Goal: Information Seeking & Learning: Learn about a topic

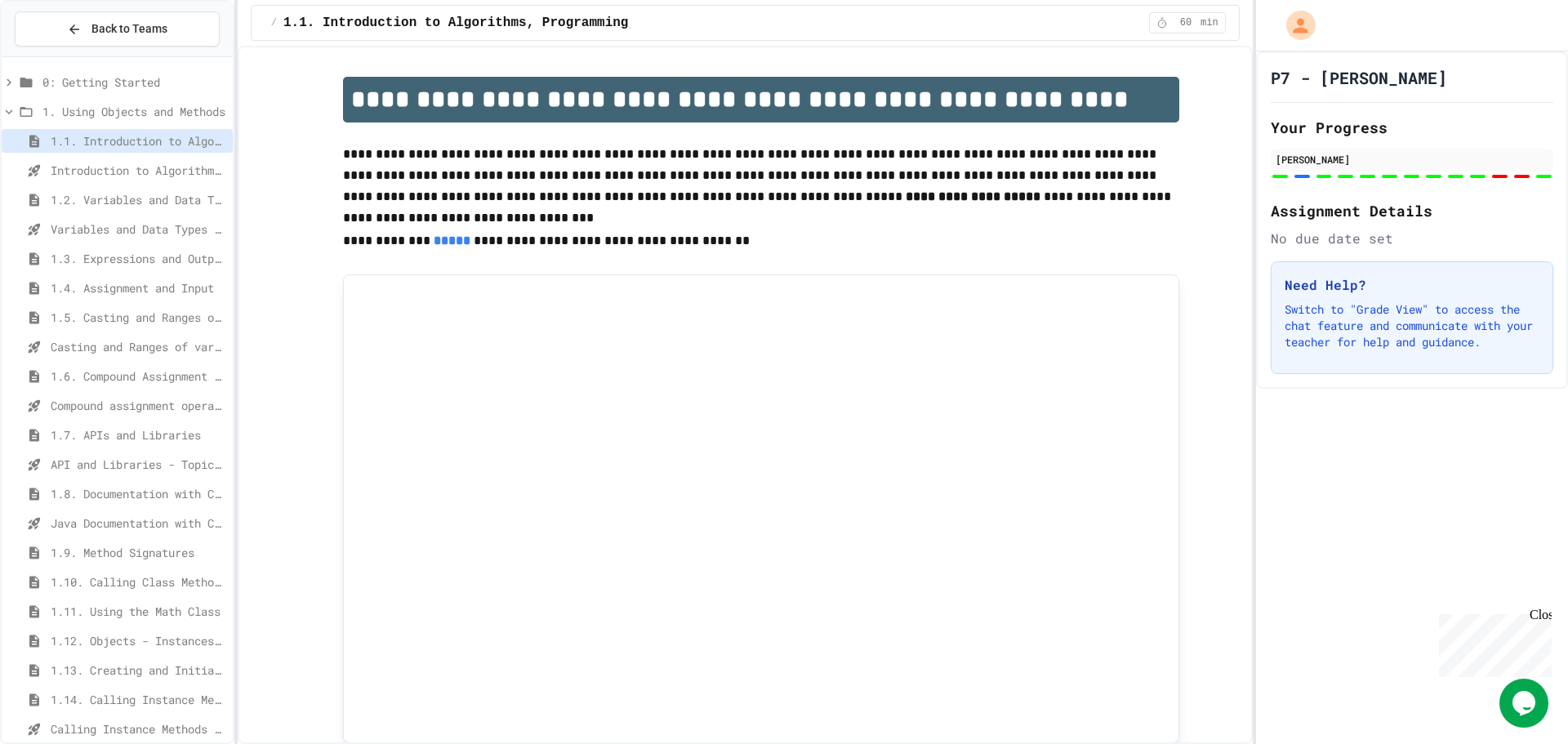
scroll to position [82, 0]
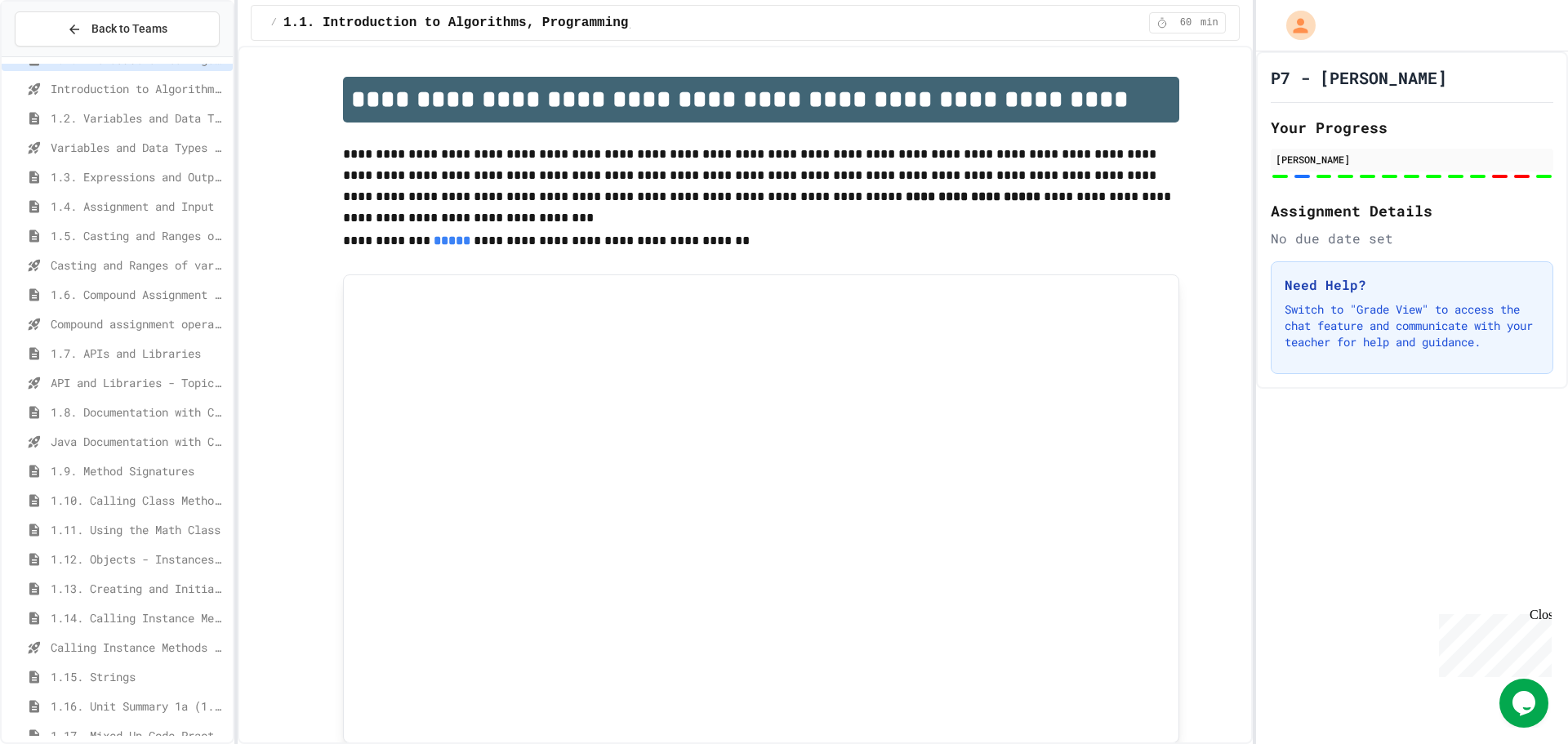
click at [148, 343] on div "1.7. APIs and Libraries" at bounding box center [117, 353] width 231 height 23
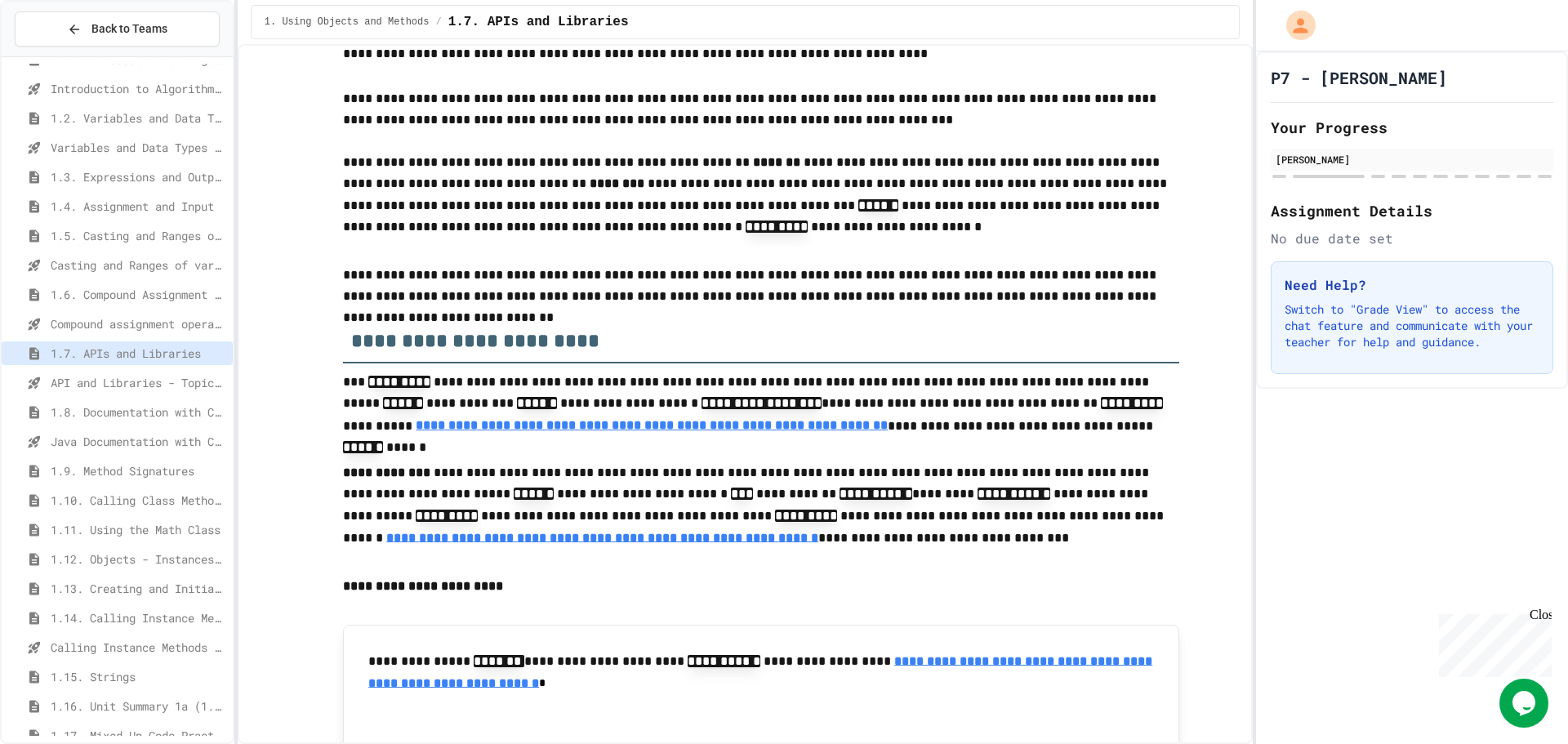
scroll to position [326, 0]
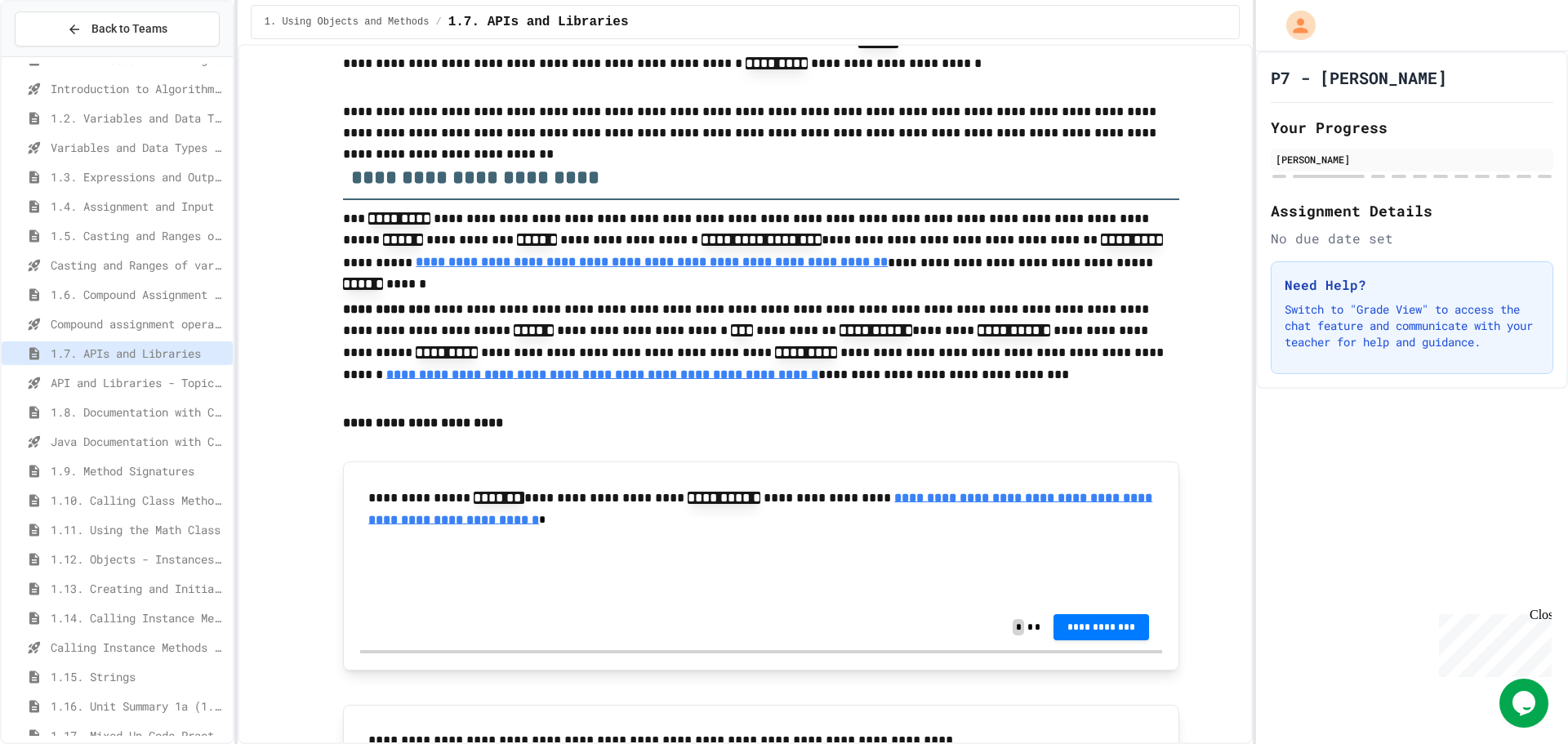
click at [450, 584] on input "text" at bounding box center [438, 573] width 130 height 22
drag, startPoint x: 49, startPoint y: 379, endPoint x: 47, endPoint y: 402, distance: 23.1
click at [47, 402] on div "1. Using Objects and Methods 1.1. Introduction to Algorithms, Programming, and …" at bounding box center [117, 415] width 231 height 865
click at [70, 388] on span "API and Libraries - Topic 1.7" at bounding box center [138, 383] width 175 height 17
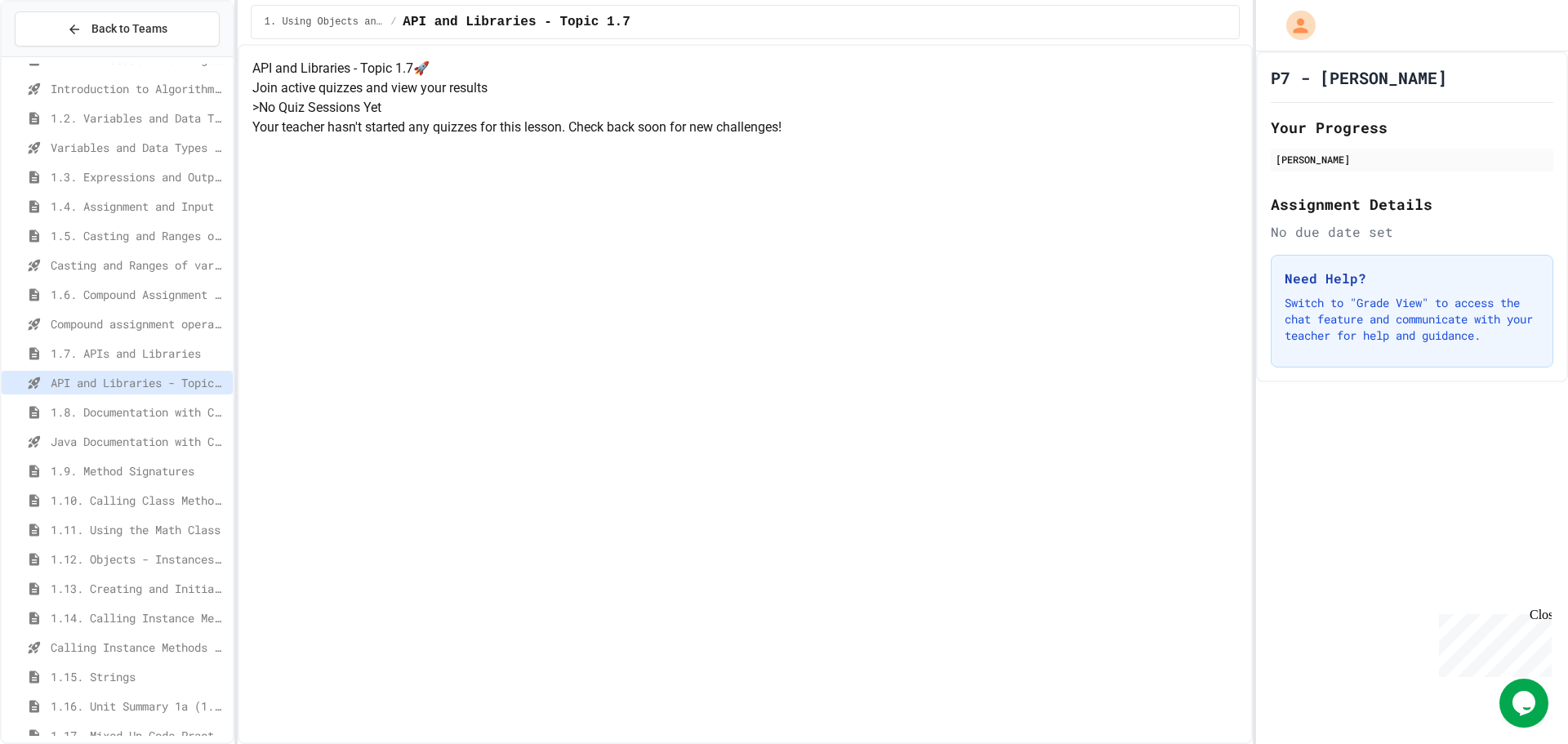
click at [92, 369] on div "1.7. APIs and Libraries" at bounding box center [117, 356] width 231 height 29
click at [114, 356] on span "1.7. APIs and Libraries" at bounding box center [138, 353] width 175 height 17
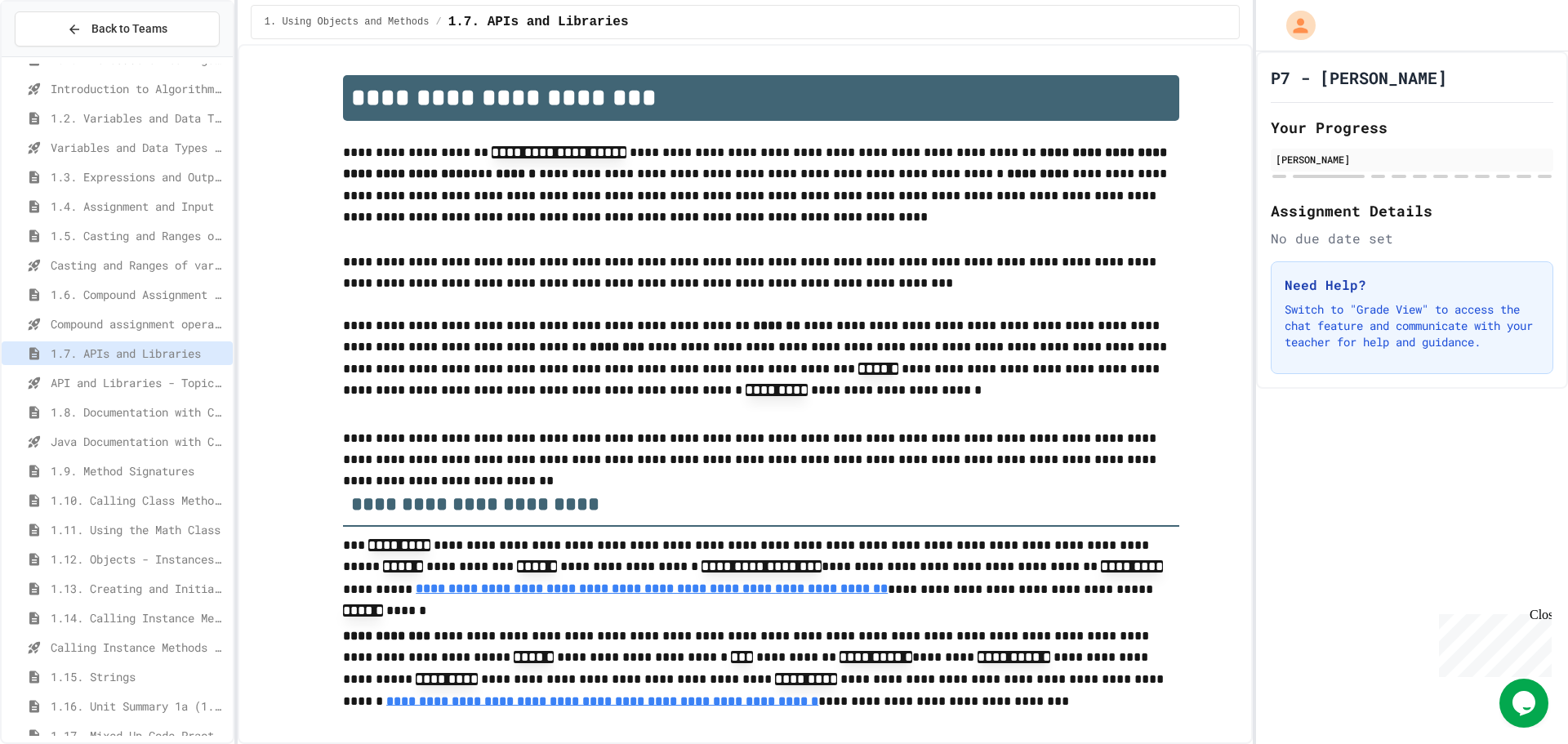
click at [167, 228] on span "1.5. Casting and Ranges of Values" at bounding box center [138, 235] width 175 height 17
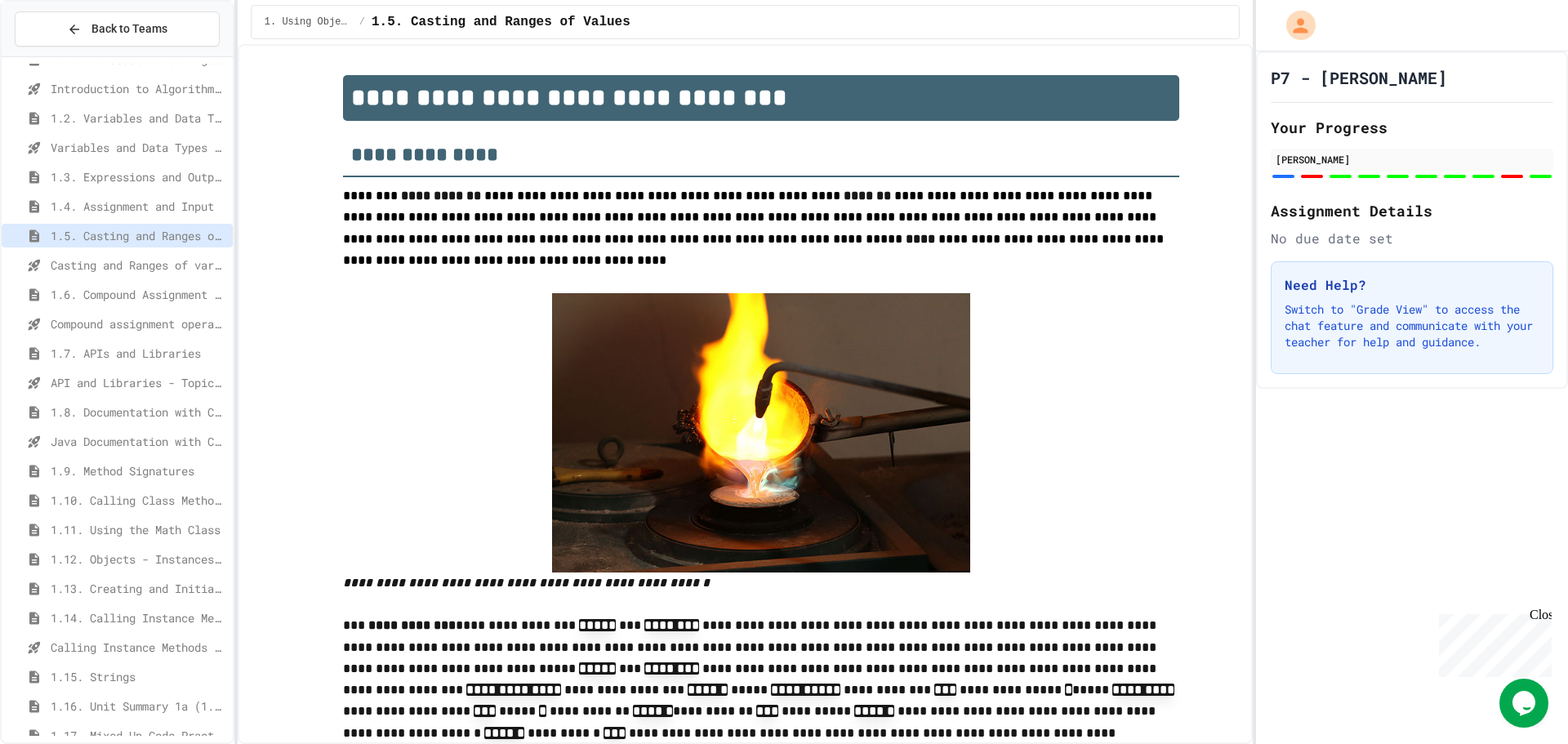
scroll to position [245, 0]
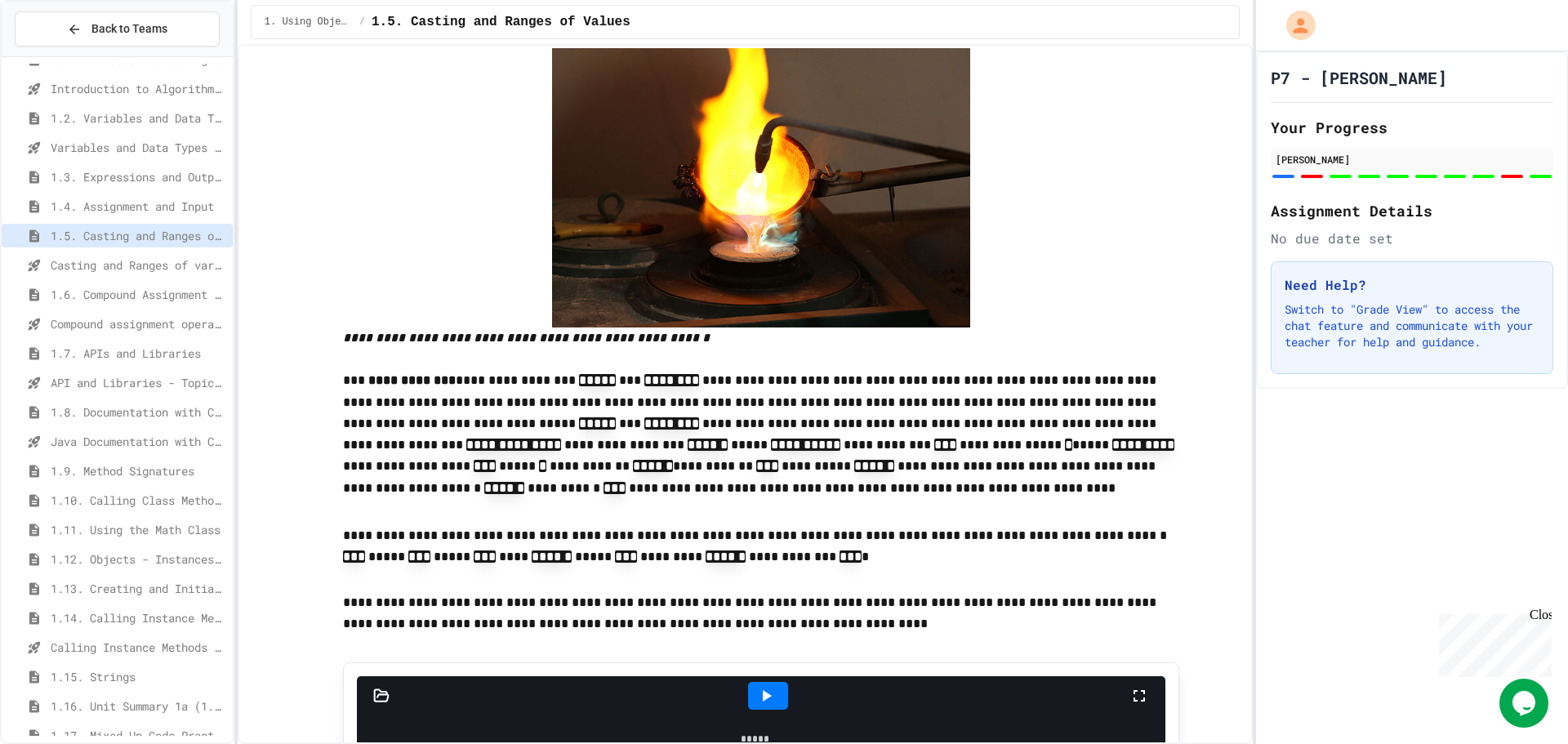
click at [162, 211] on span "1.4. Assignment and Input" at bounding box center [138, 206] width 175 height 17
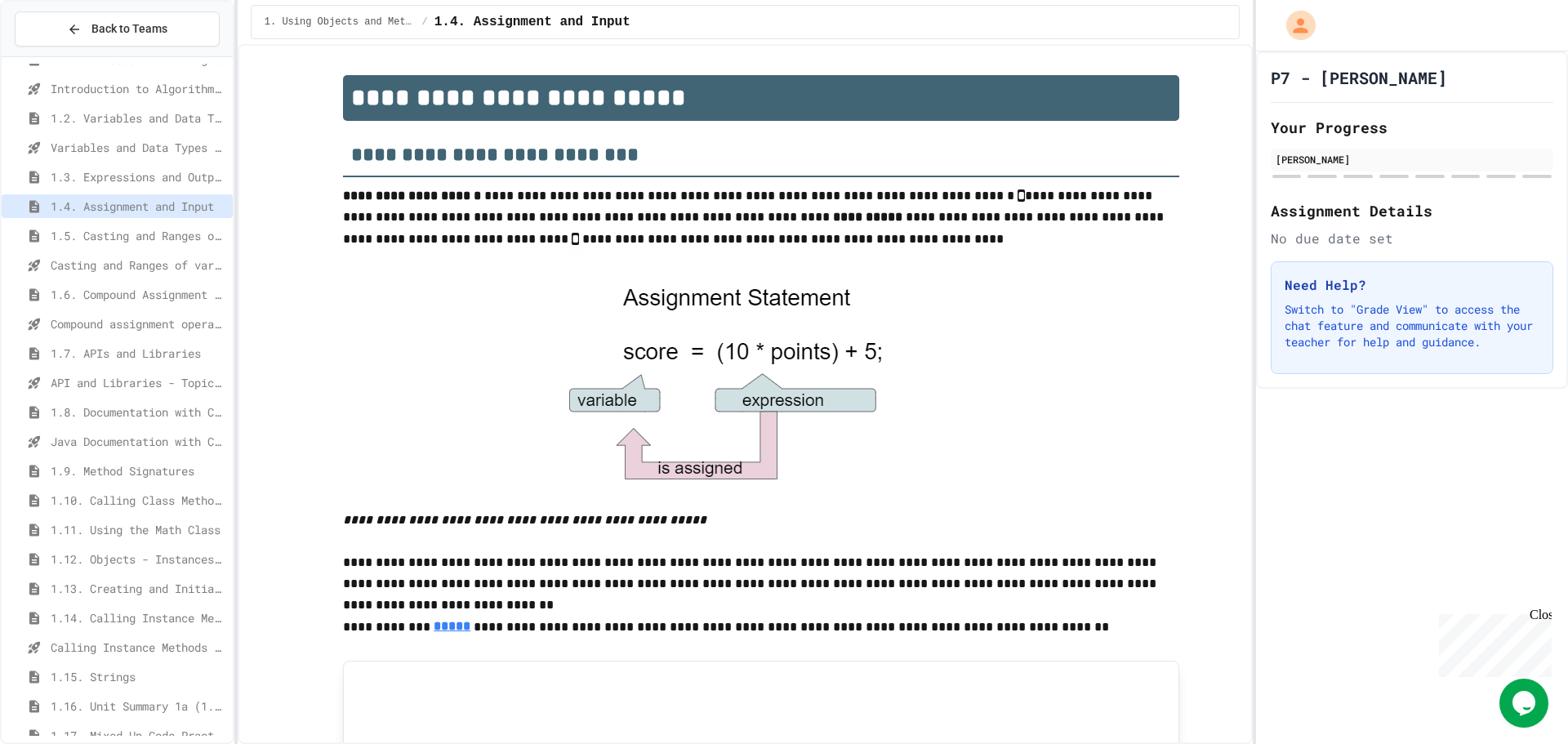
click at [157, 185] on span "1.3. Expressions and Output [New]" at bounding box center [138, 176] width 175 height 17
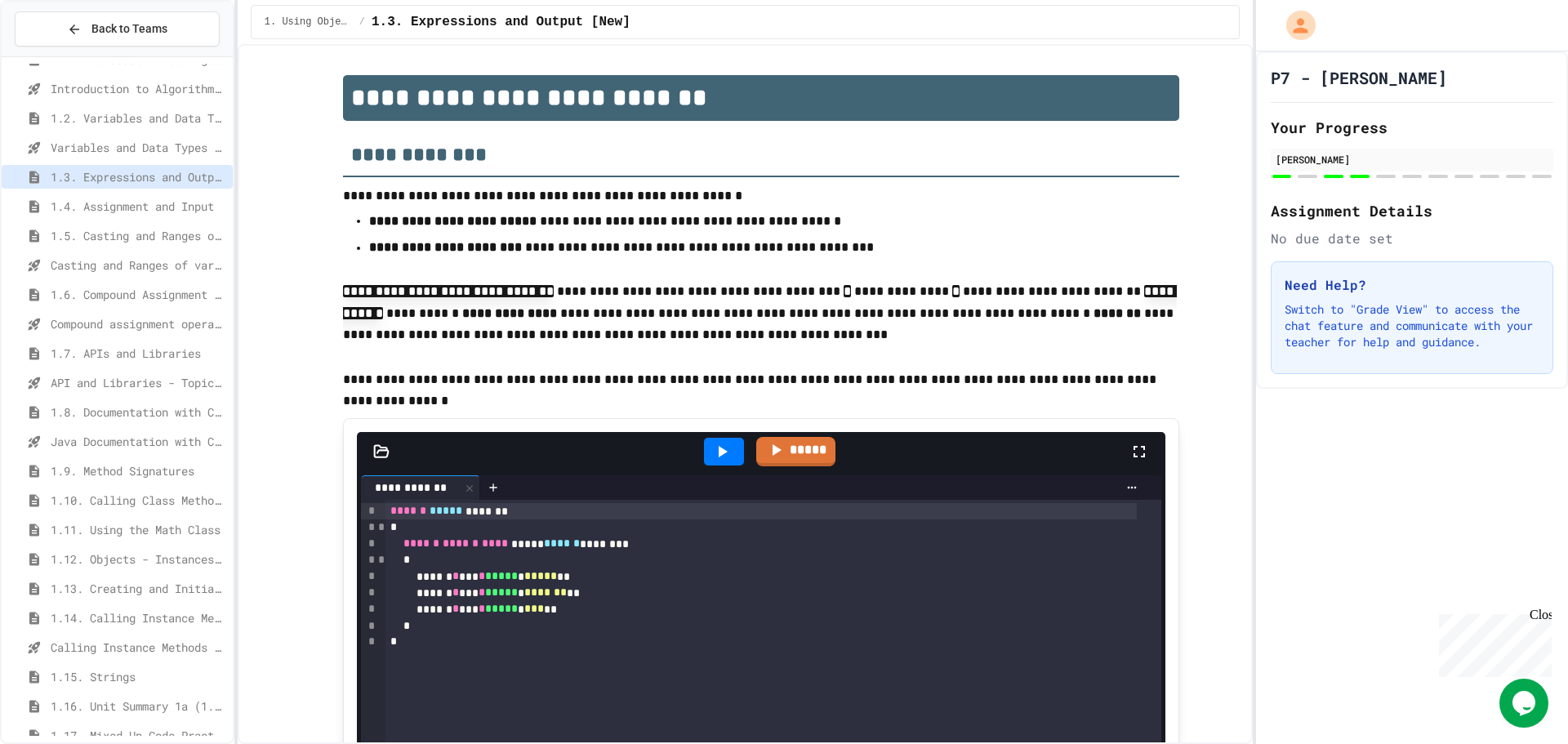
click at [179, 297] on span "1.6. Compound Assignment Operators" at bounding box center [138, 295] width 175 height 17
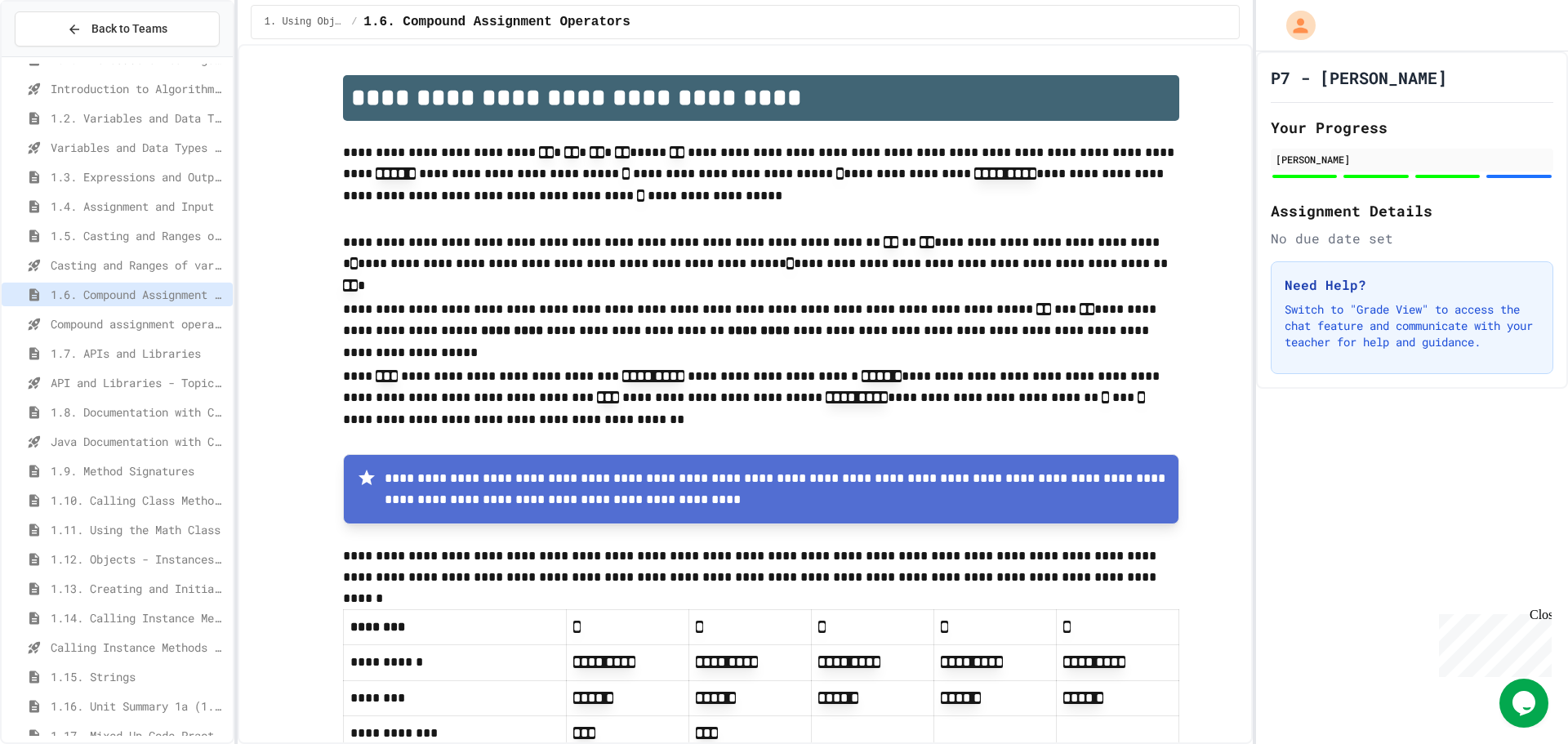
click at [154, 242] on span "1.5. Casting and Ranges of Values" at bounding box center [138, 235] width 175 height 17
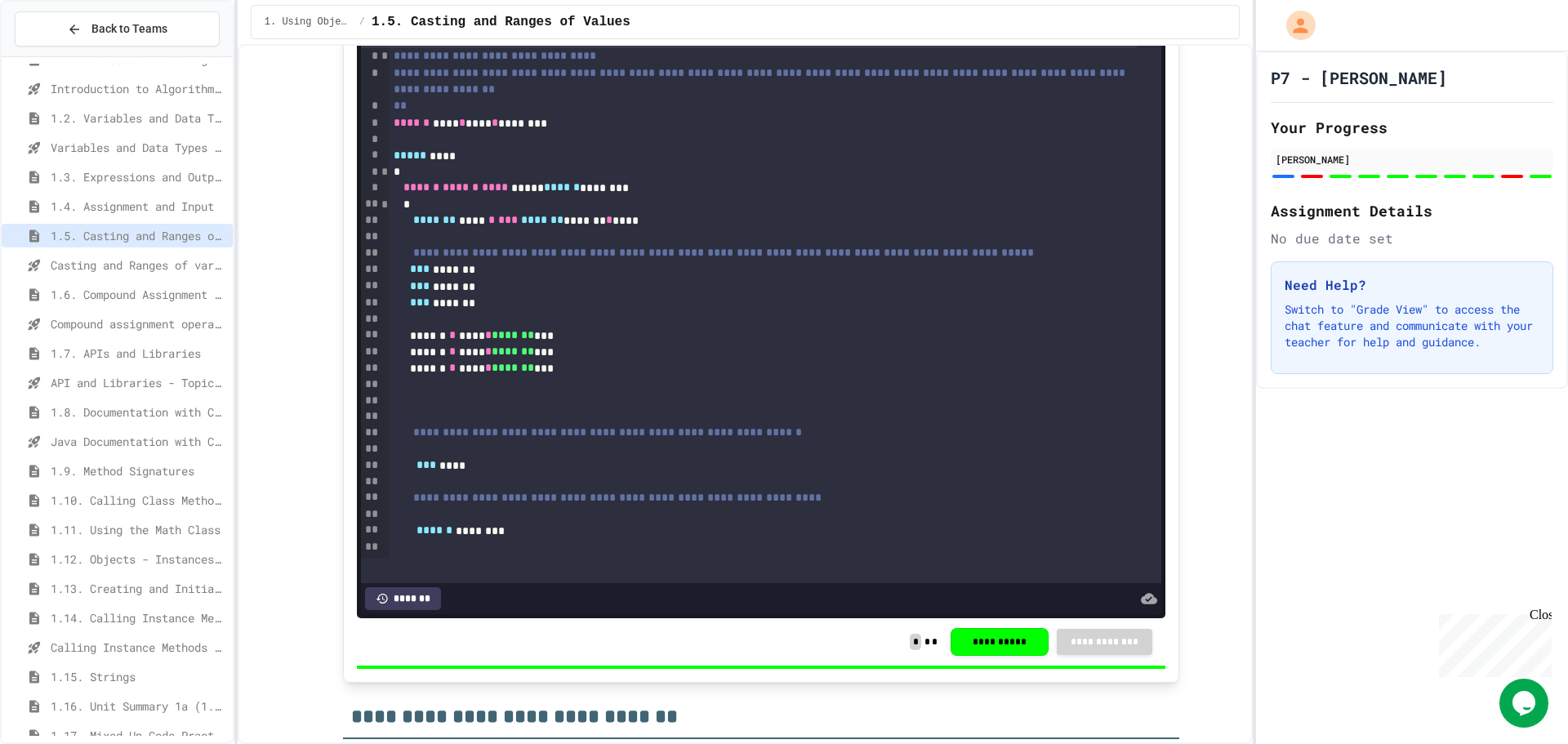
scroll to position [163, 0]
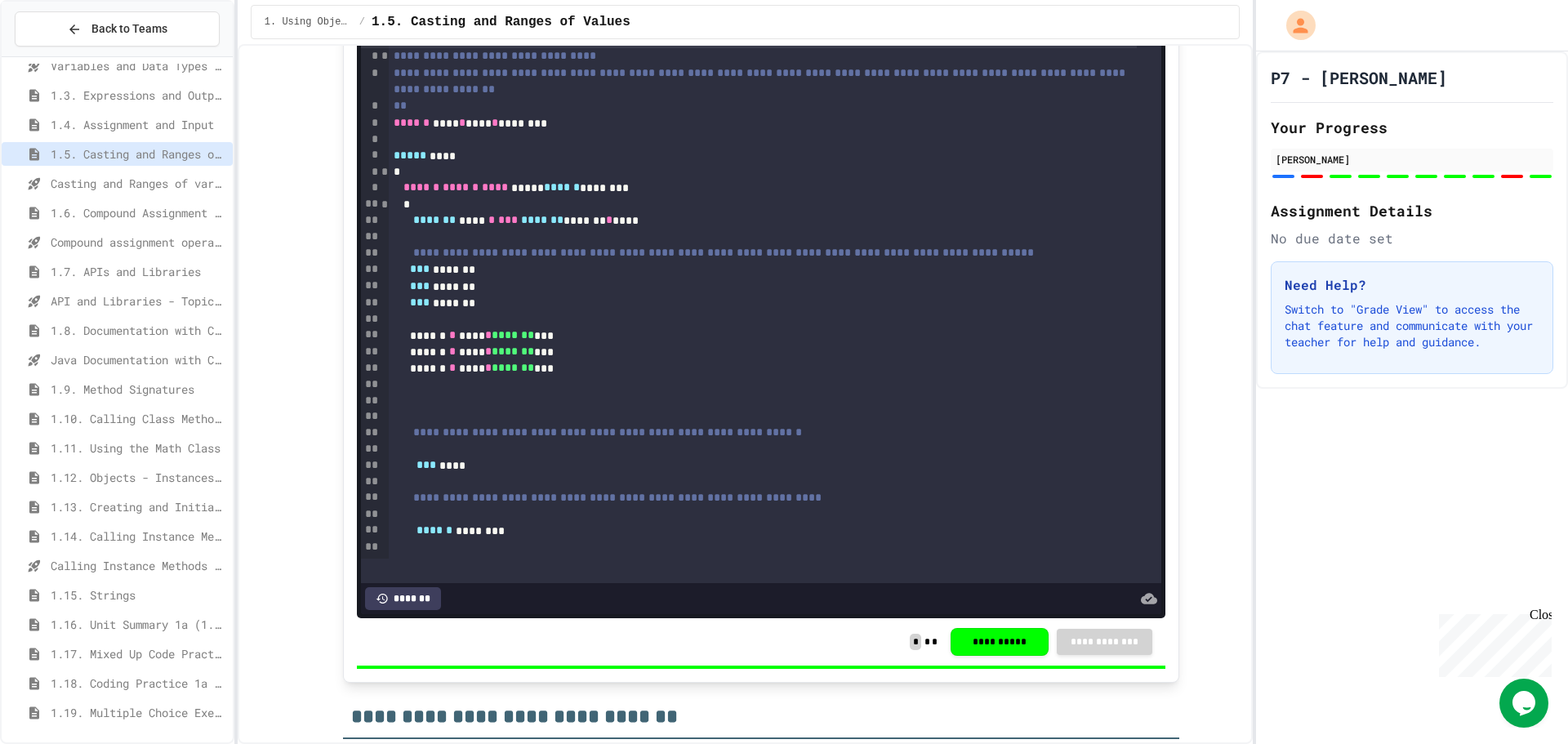
click at [191, 267] on span "1.7. APIs and Libraries" at bounding box center [138, 271] width 175 height 17
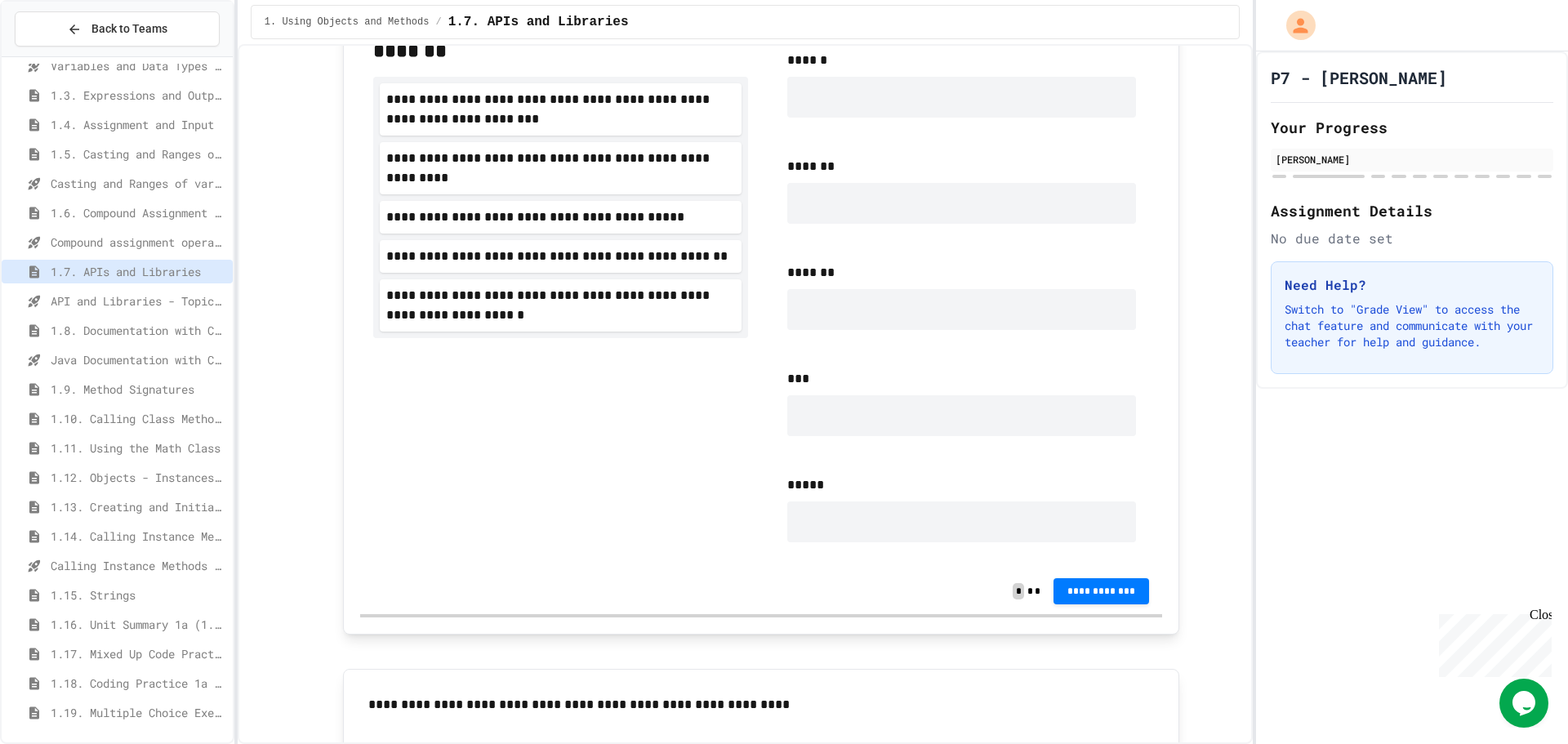
scroll to position [898, 0]
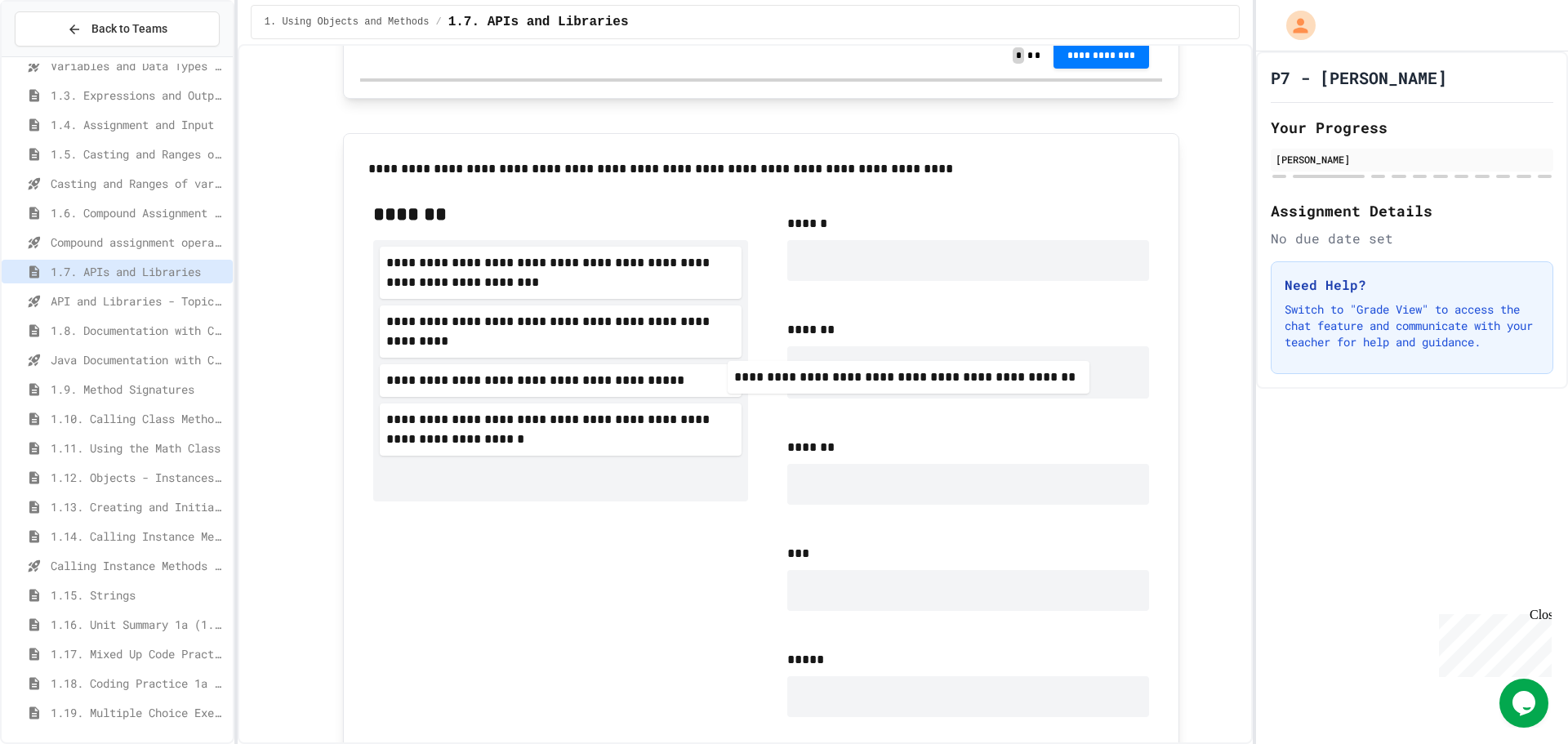
drag, startPoint x: 643, startPoint y: 432, endPoint x: 1007, endPoint y: 389, distance: 366.5
click at [1007, 389] on div "**********" at bounding box center [761, 465] width 802 height 555
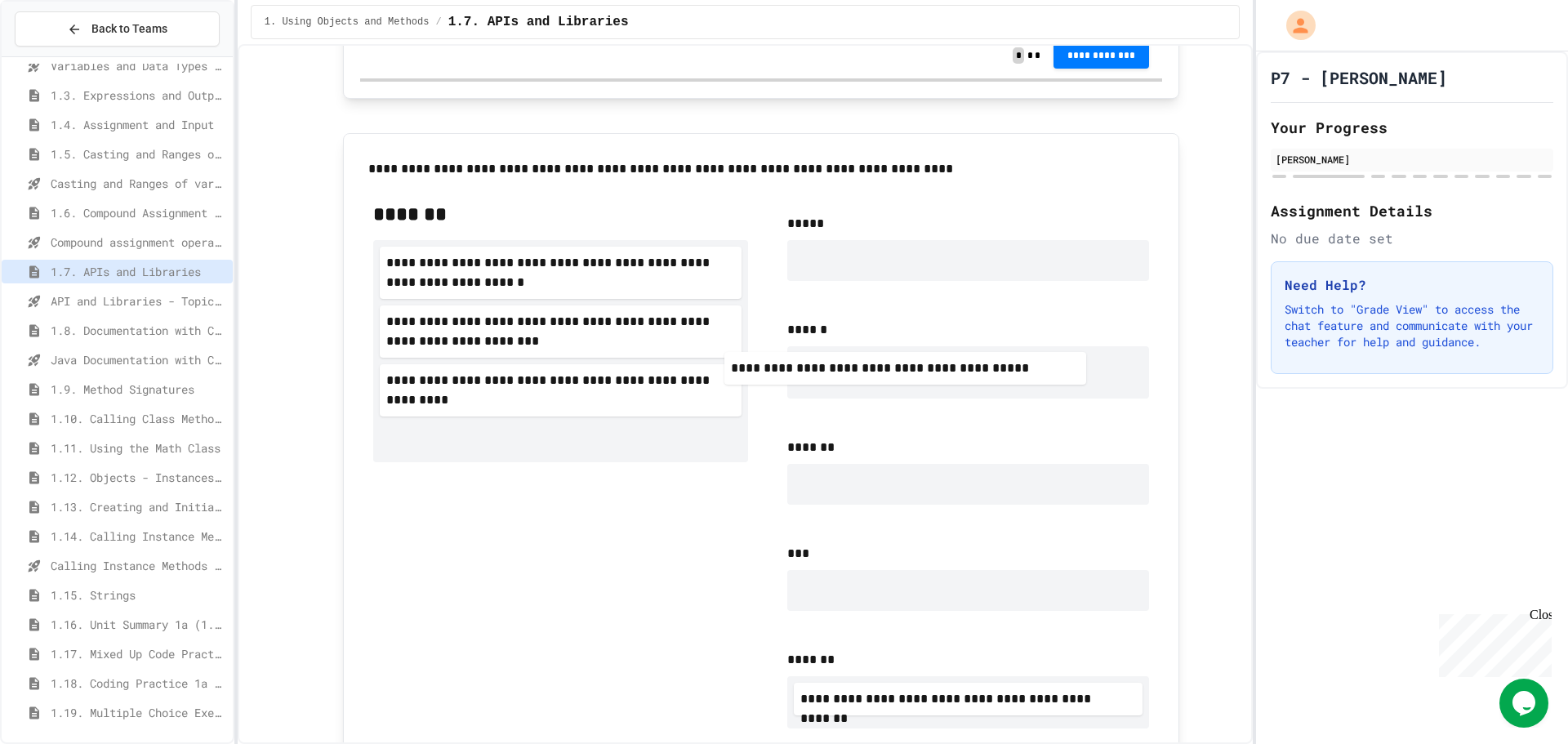
drag, startPoint x: 656, startPoint y: 394, endPoint x: 1023, endPoint y: 378, distance: 367.3
click at [1023, 378] on div "**********" at bounding box center [761, 471] width 802 height 567
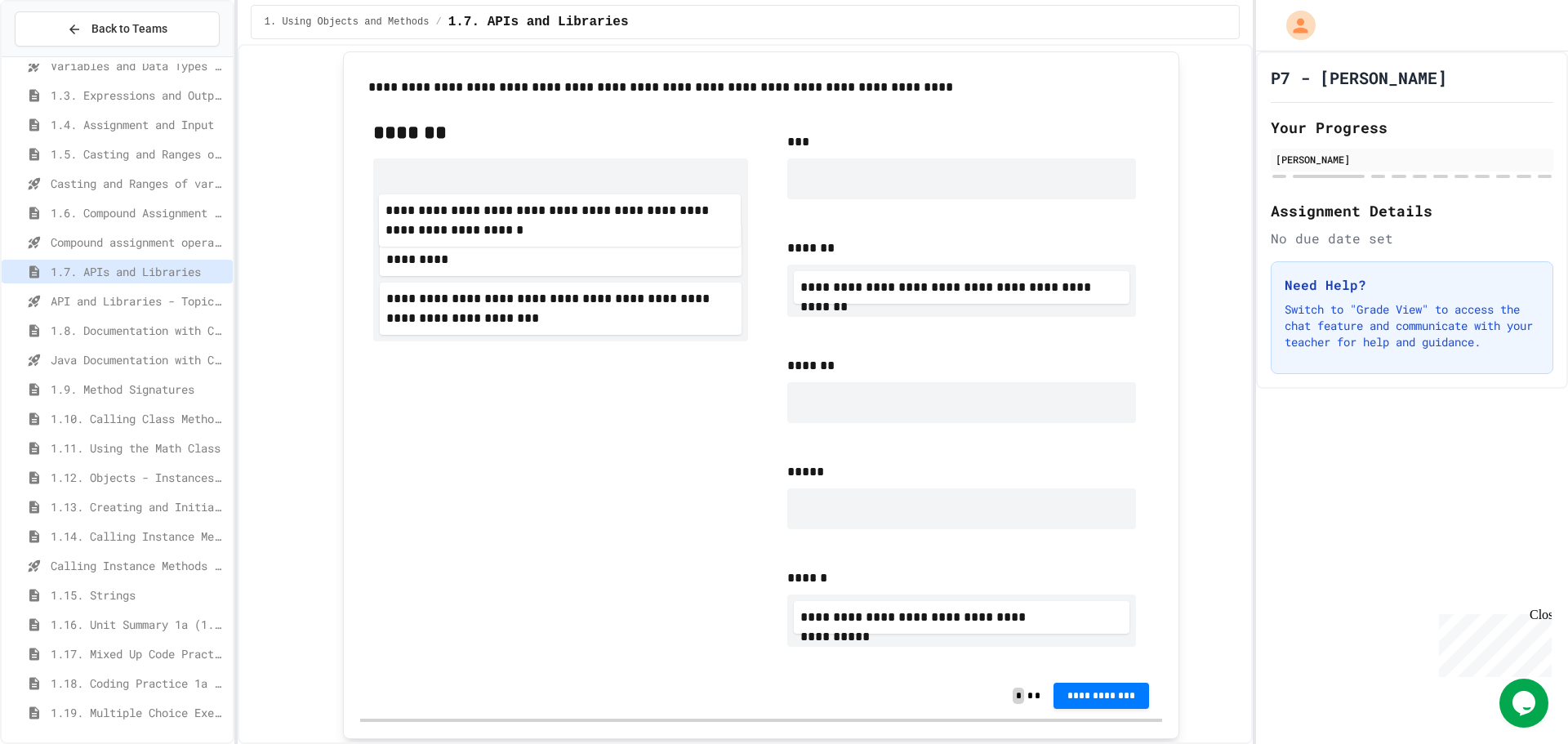
scroll to position [979, 0]
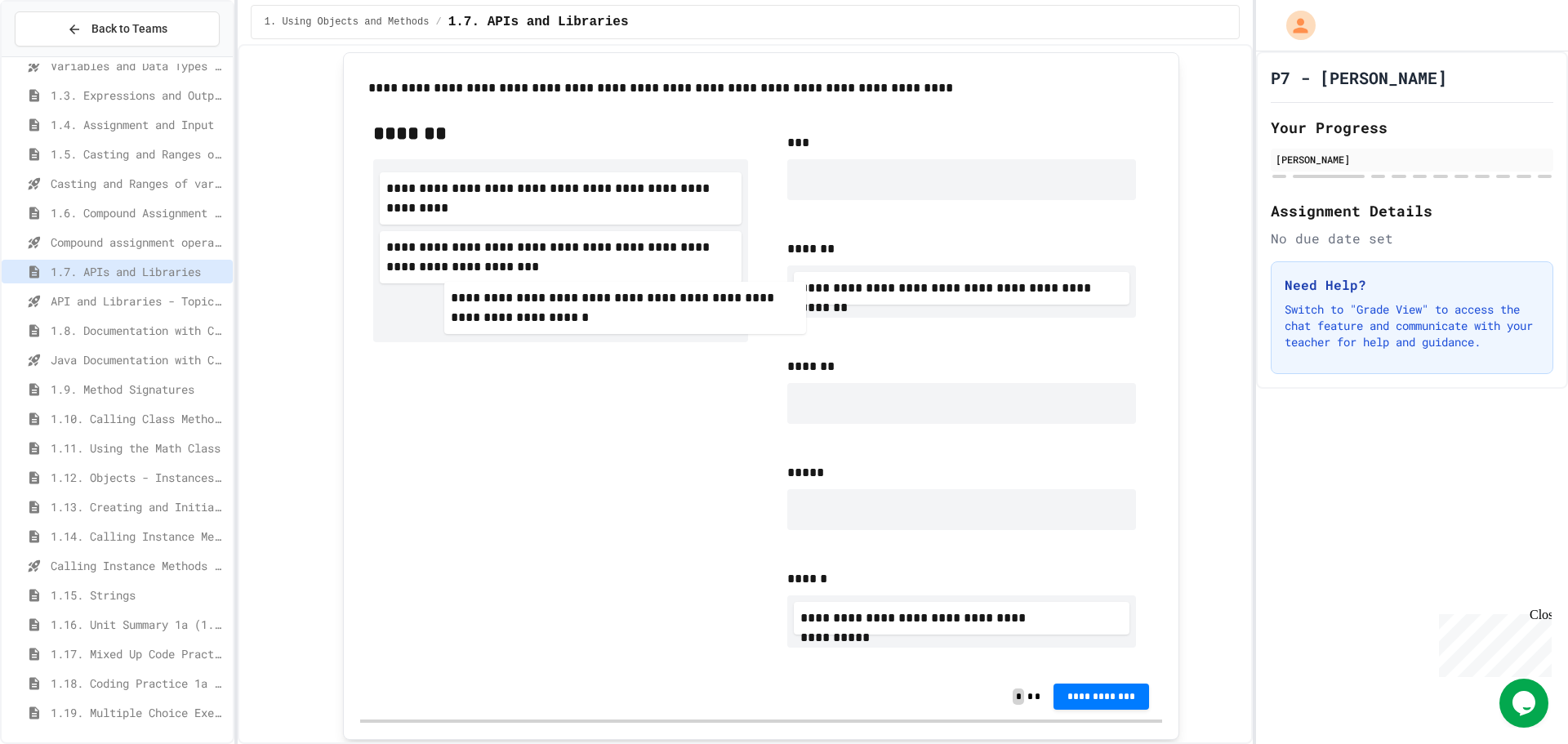
drag, startPoint x: 631, startPoint y: 206, endPoint x: 693, endPoint y: 329, distance: 137.7
click at [693, 329] on div "**********" at bounding box center [560, 251] width 374 height 183
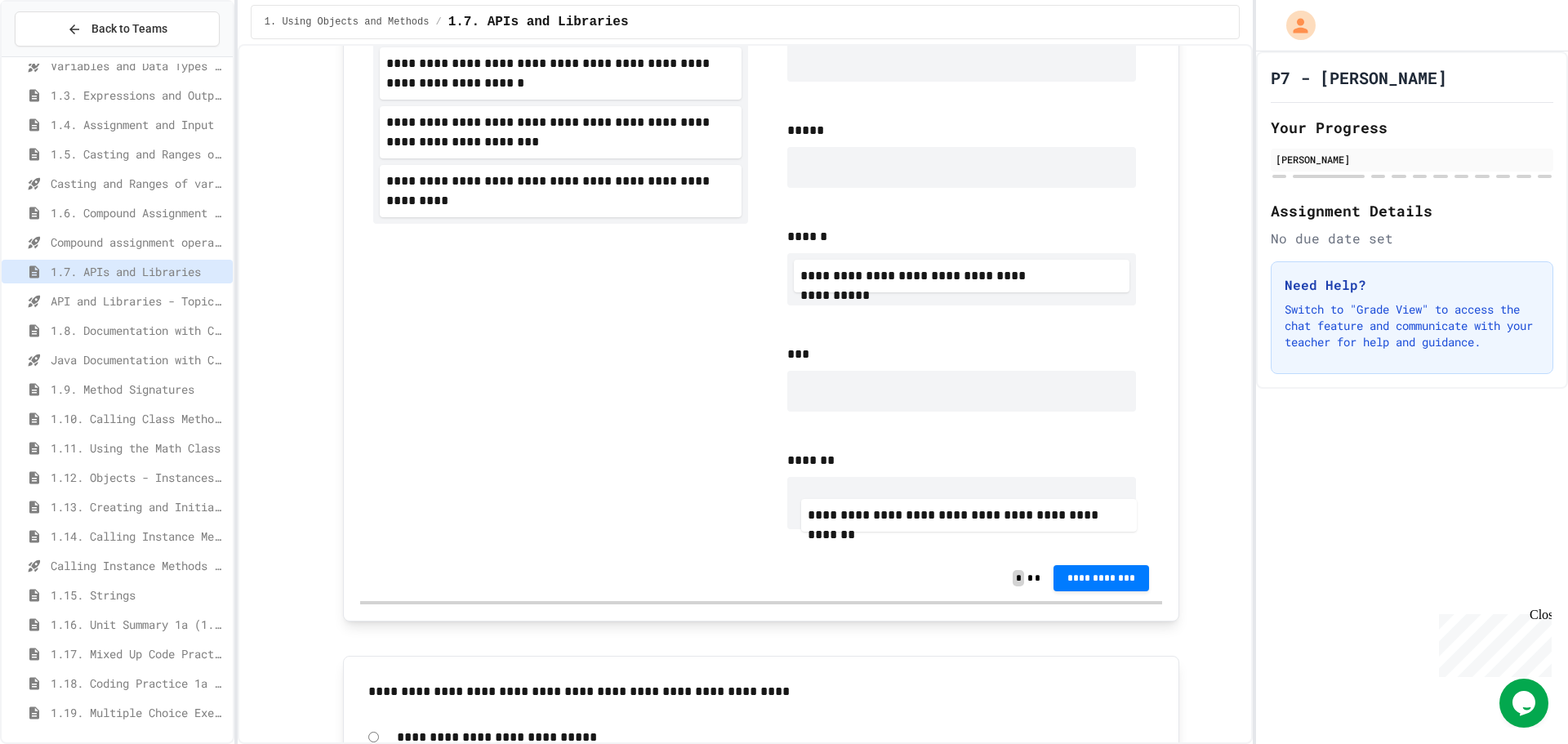
drag, startPoint x: 946, startPoint y: 610, endPoint x: 953, endPoint y: 471, distance: 139.2
click at [953, 471] on div "**********" at bounding box center [961, 489] width 374 height 104
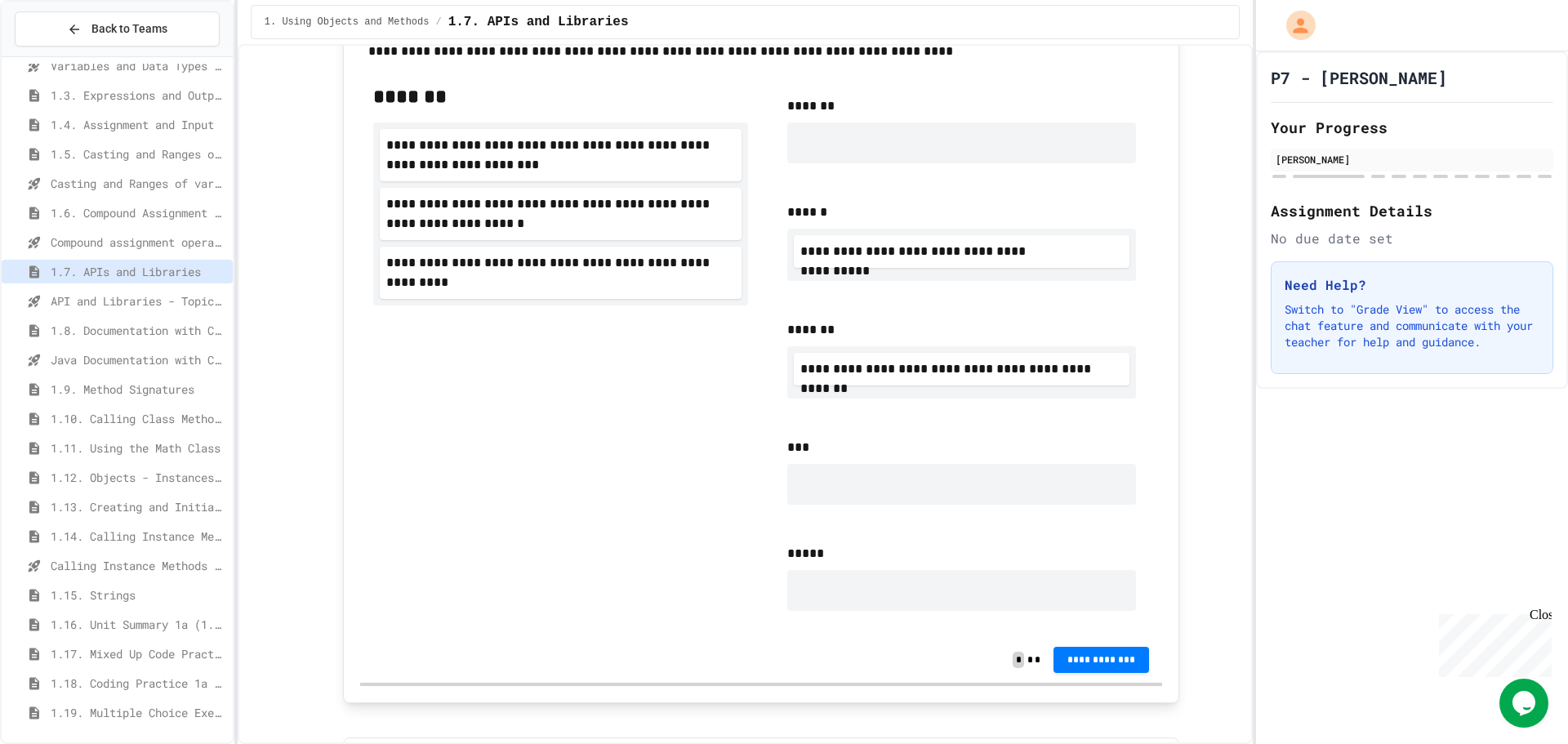
scroll to position [853, 0]
